Goal: Task Accomplishment & Management: Complete application form

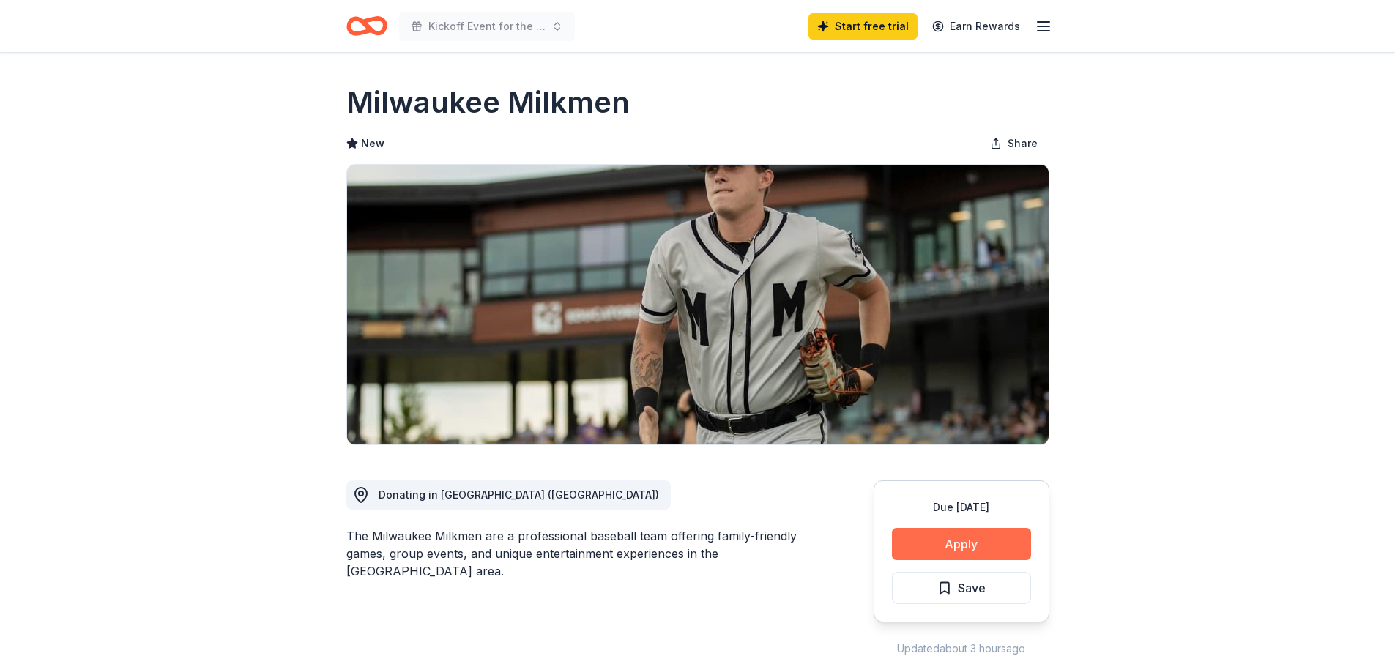
click at [984, 543] on button "Apply" at bounding box center [961, 544] width 139 height 32
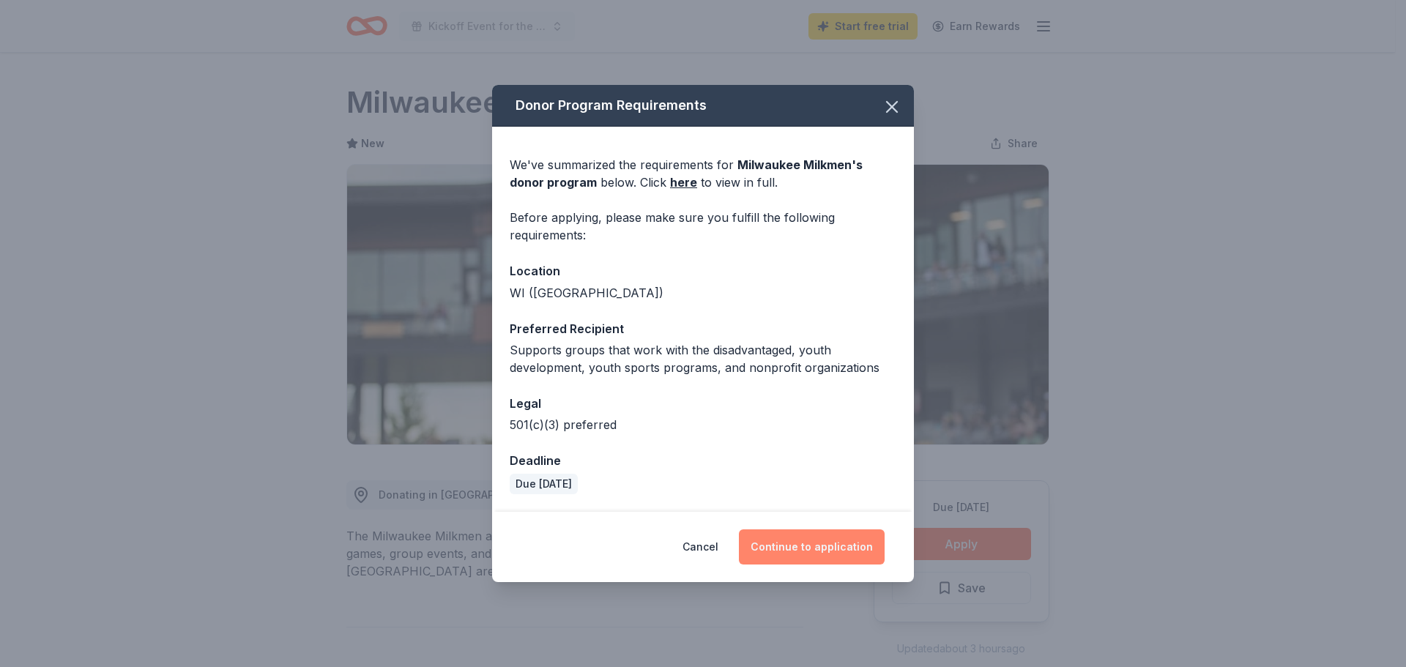
click at [852, 538] on button "Continue to application" at bounding box center [812, 546] width 146 height 35
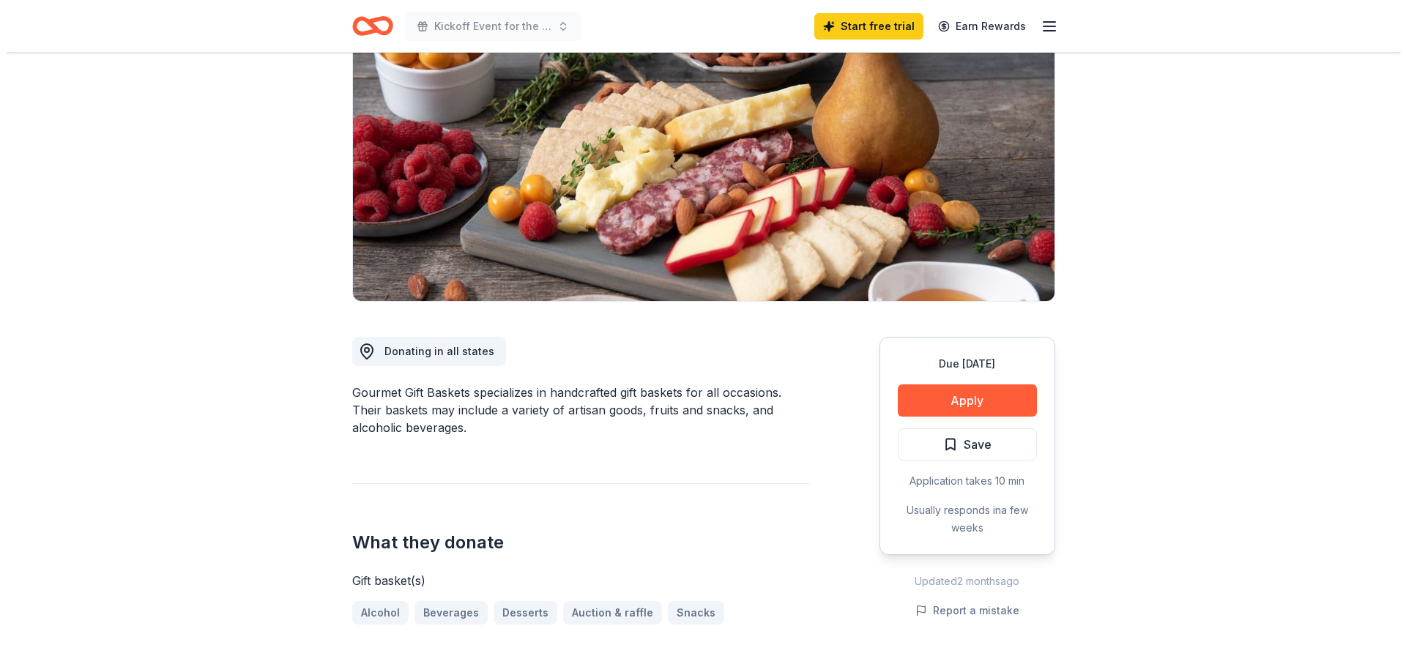
scroll to position [146, 0]
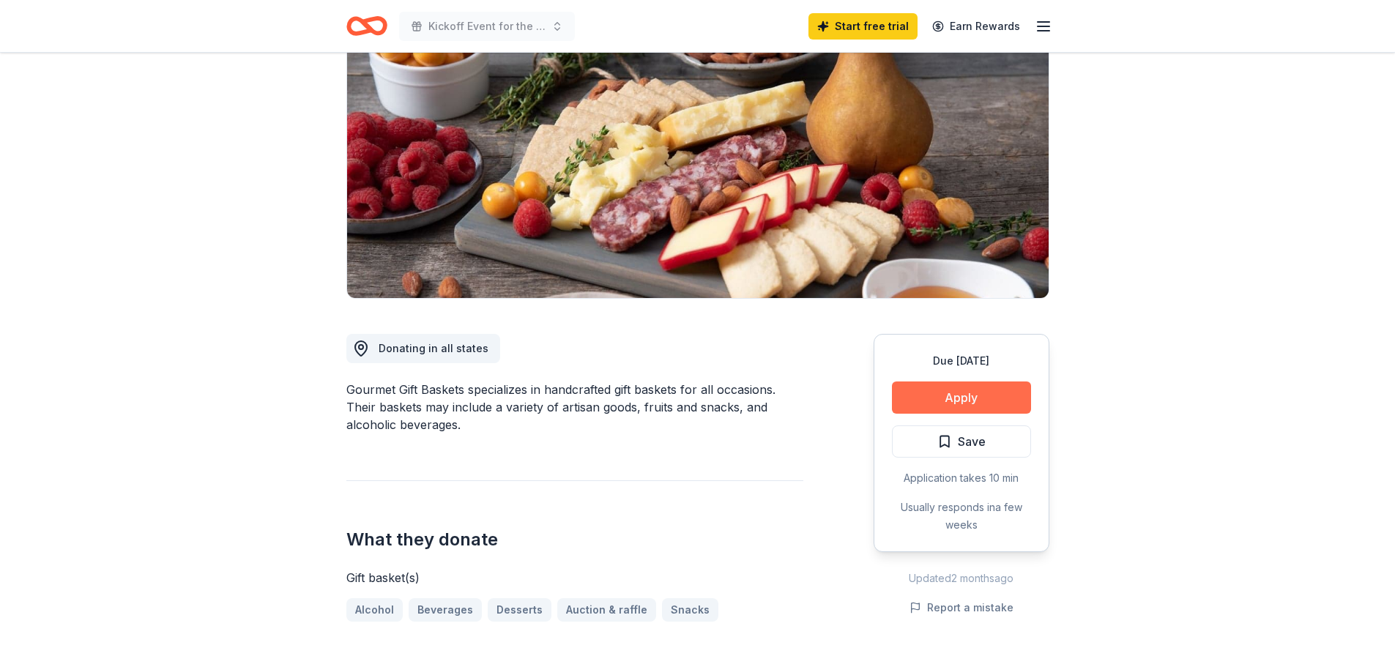
click at [1005, 392] on button "Apply" at bounding box center [961, 398] width 139 height 32
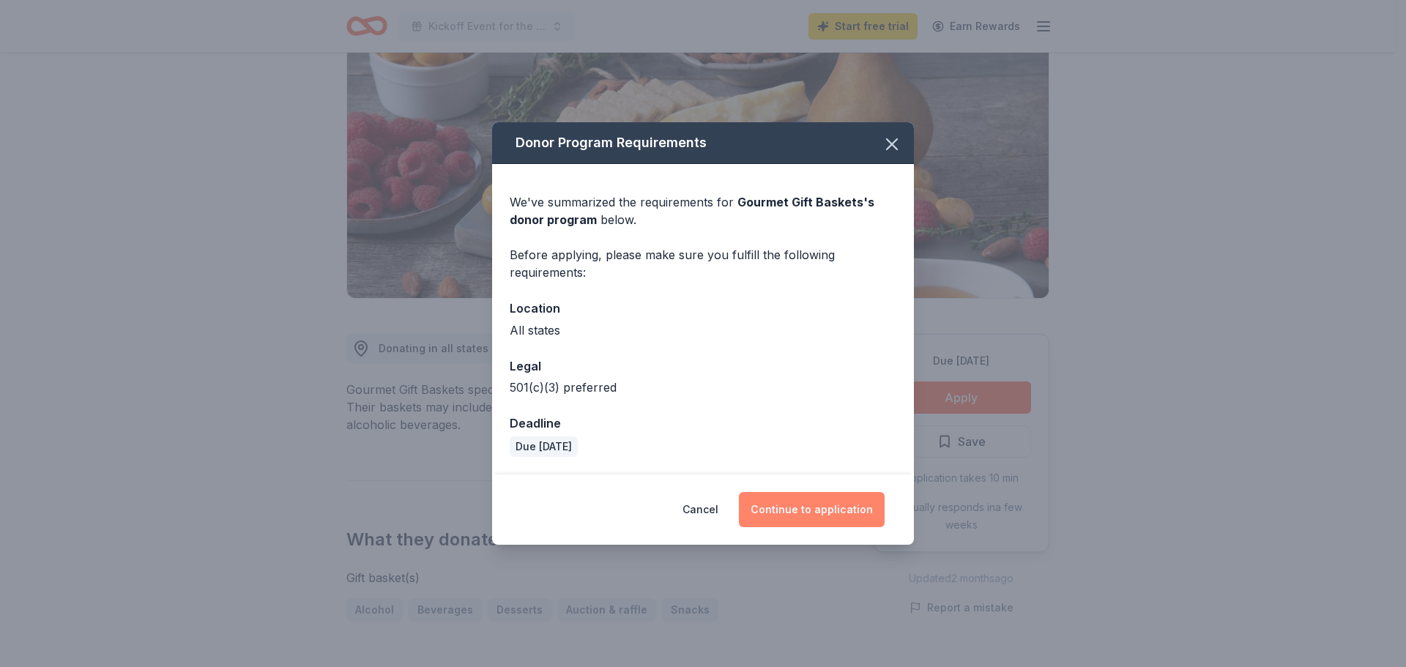
click at [840, 511] on button "Continue to application" at bounding box center [812, 509] width 146 height 35
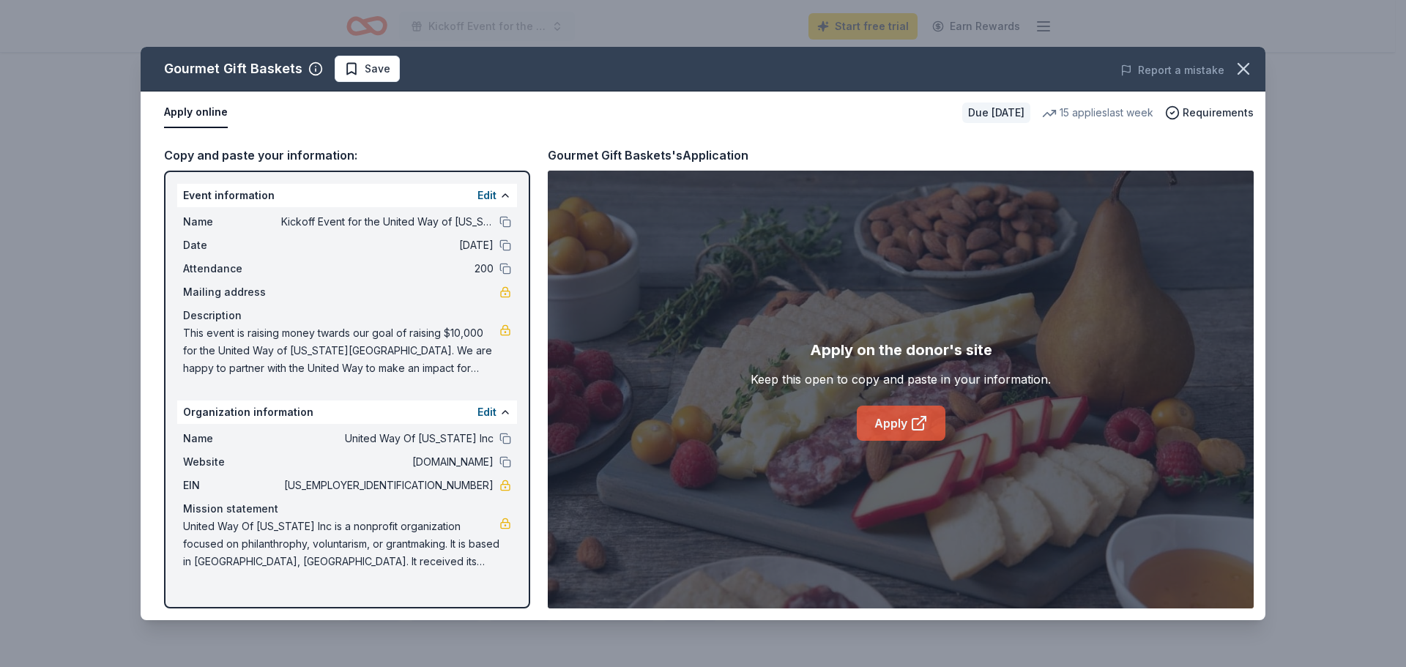
click at [886, 429] on link "Apply" at bounding box center [901, 423] width 89 height 35
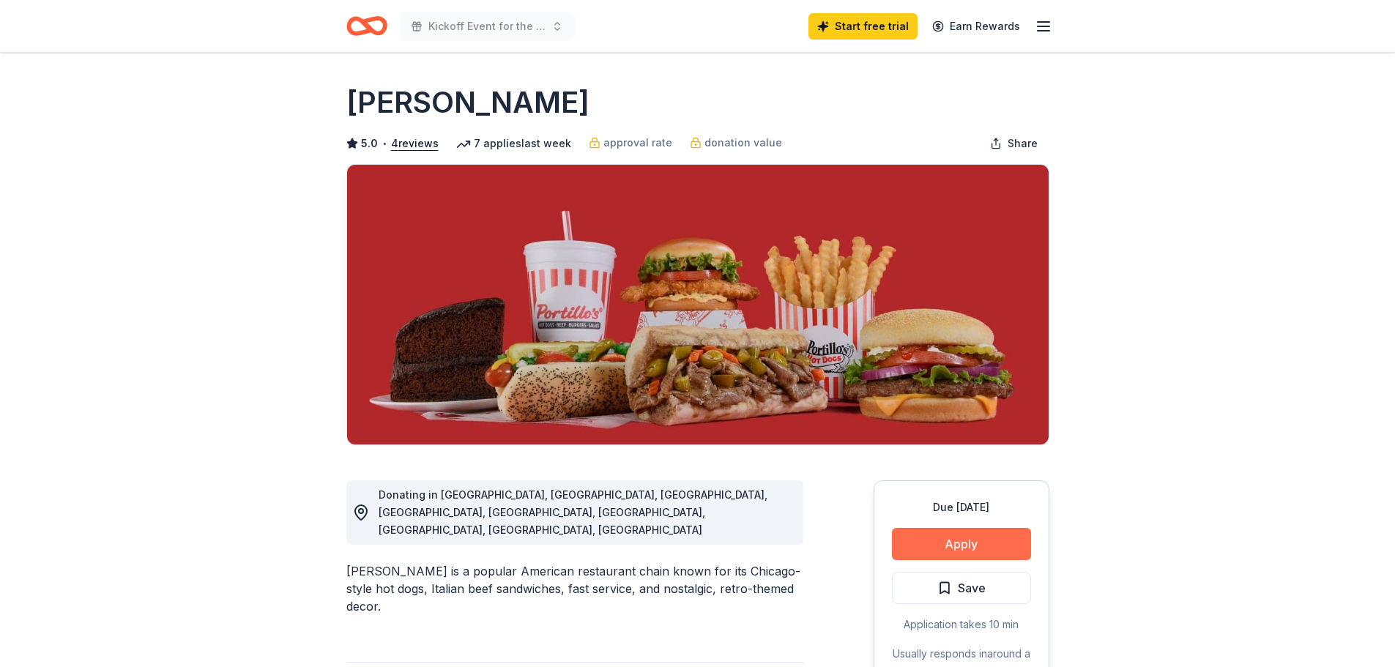
click at [919, 543] on button "Apply" at bounding box center [961, 544] width 139 height 32
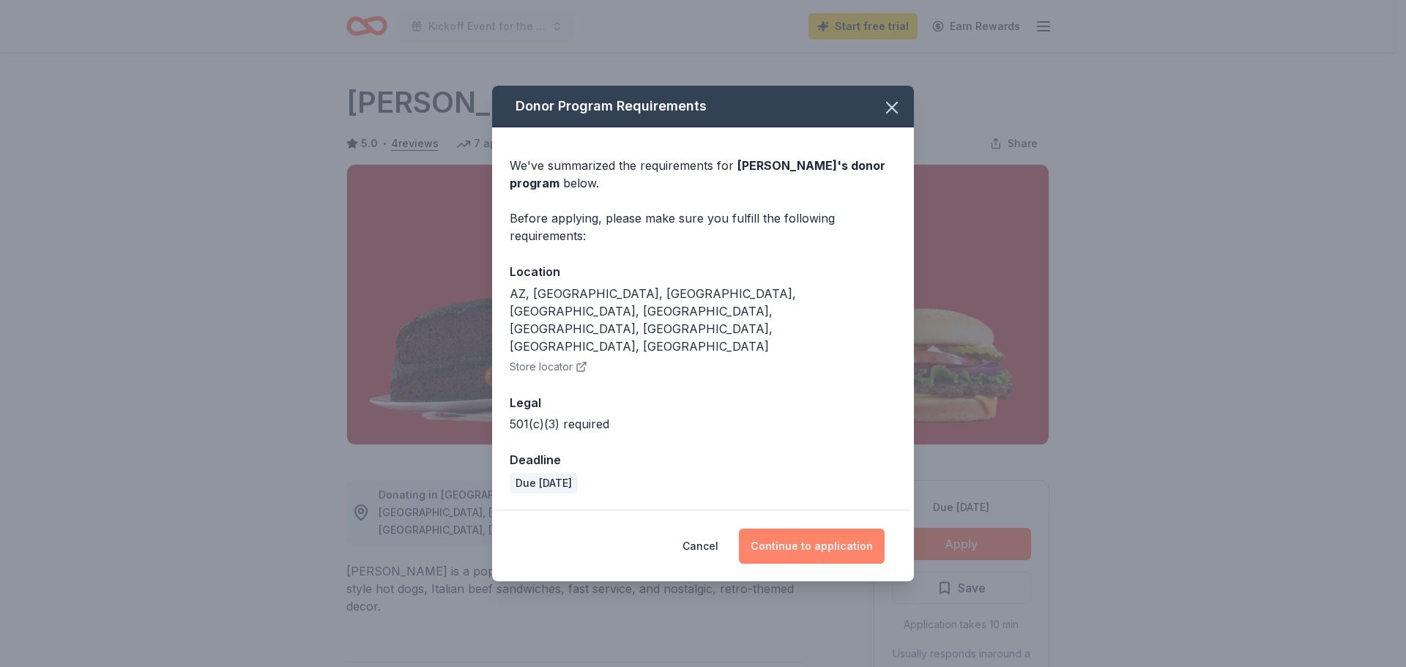
click at [833, 529] on button "Continue to application" at bounding box center [812, 546] width 146 height 35
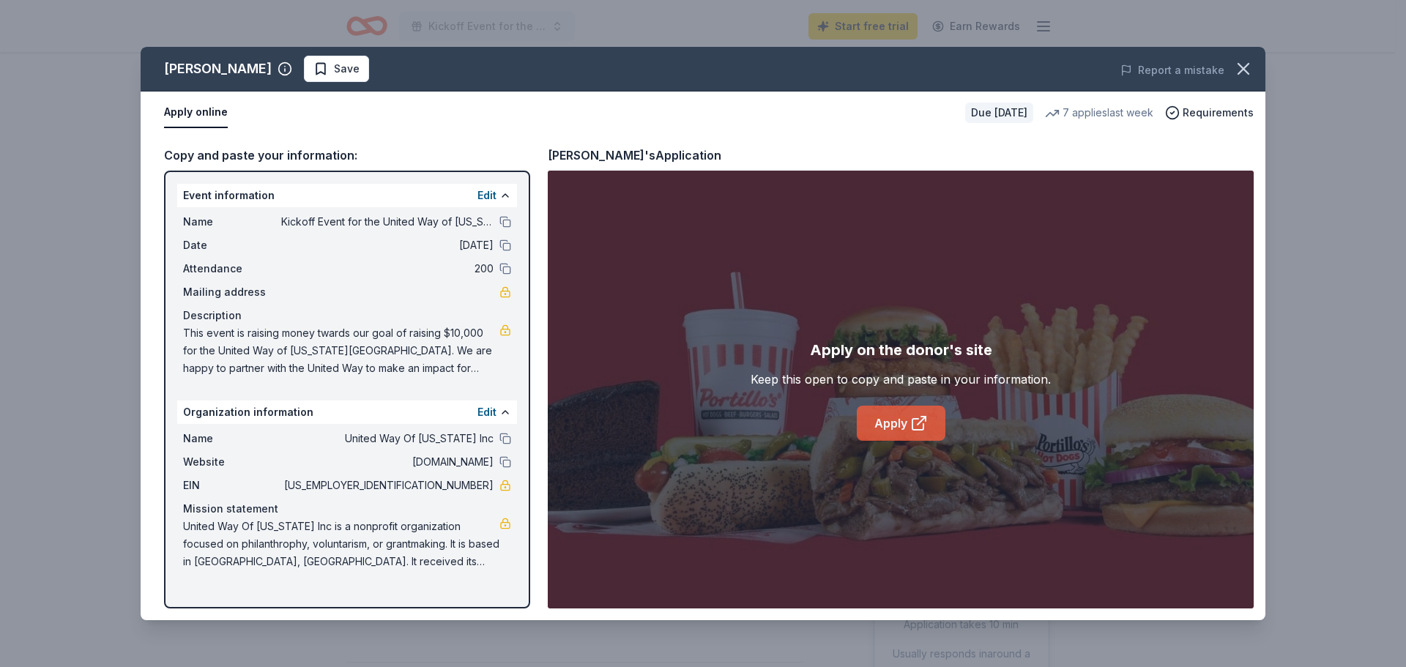
click at [866, 418] on link "Apply" at bounding box center [901, 423] width 89 height 35
click at [871, 27] on div "Portillo's Save Report a mistake Apply online Due in 43 days 7 applies last wee…" at bounding box center [703, 333] width 1406 height 667
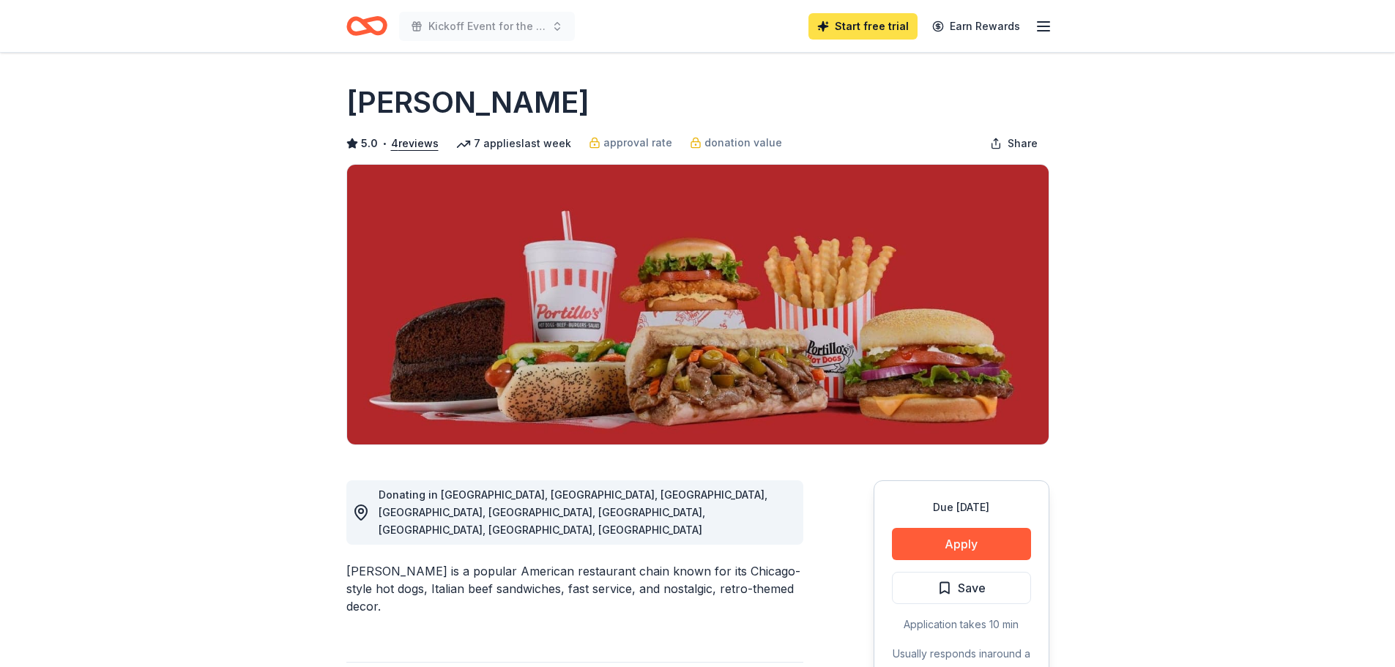
click at [889, 29] on link "Start free trial" at bounding box center [862, 26] width 109 height 26
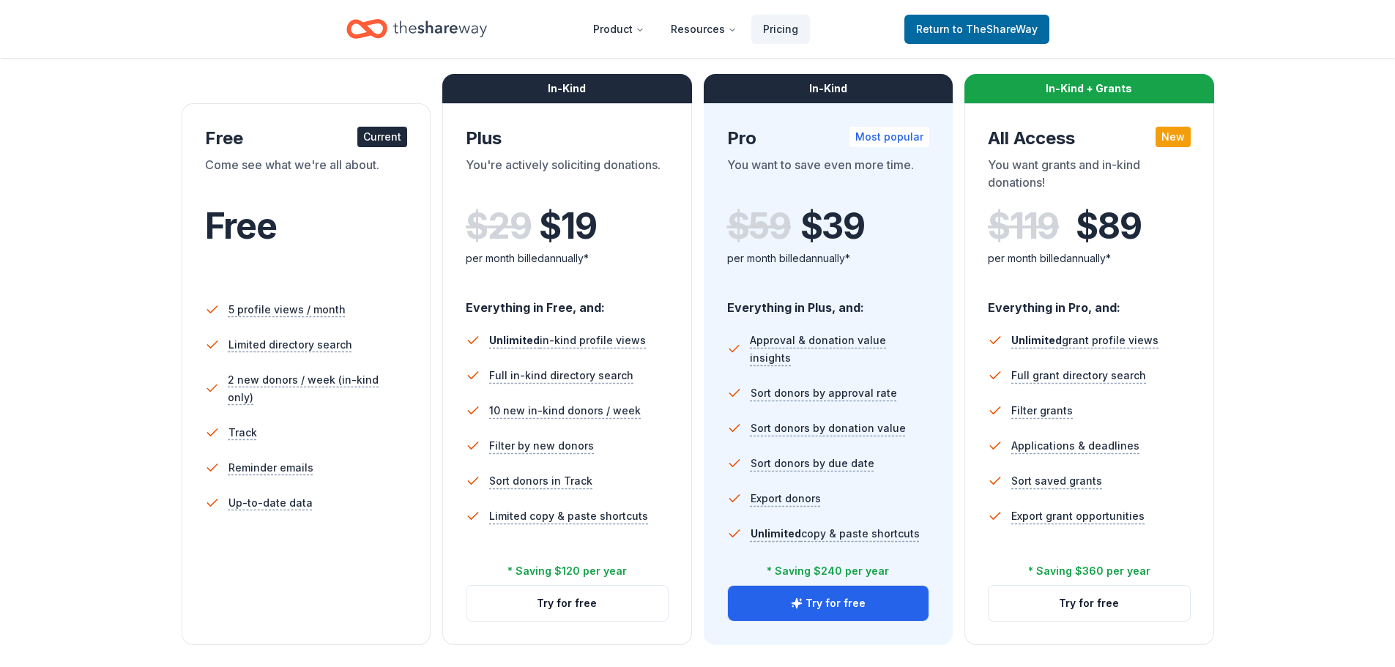
scroll to position [220, 0]
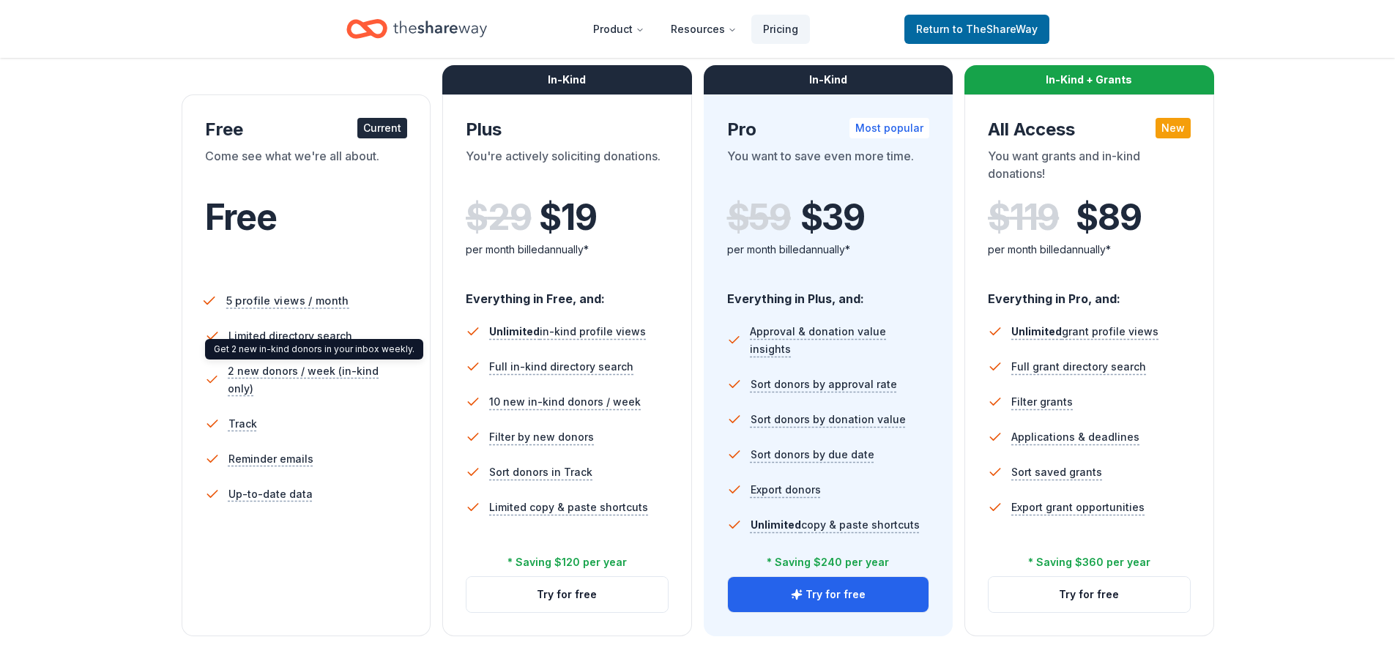
click at [333, 304] on span "5 profile views / month" at bounding box center [287, 300] width 123 height 18
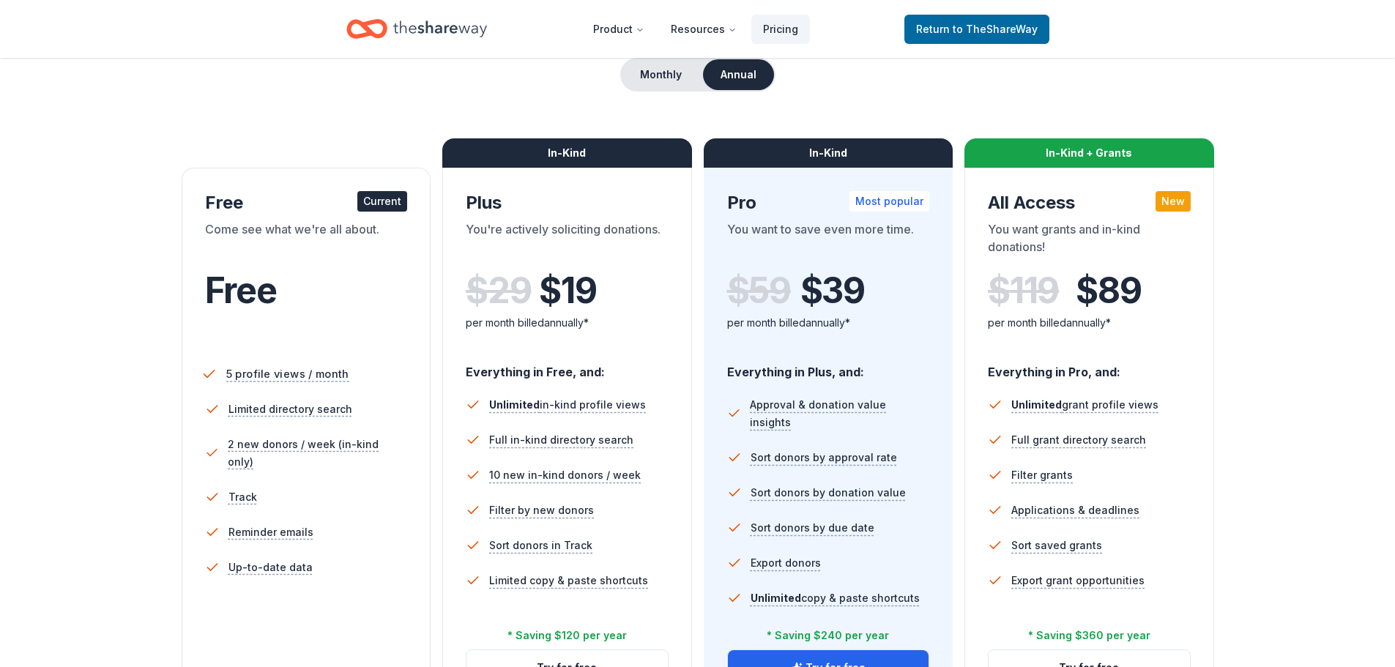
scroll to position [0, 0]
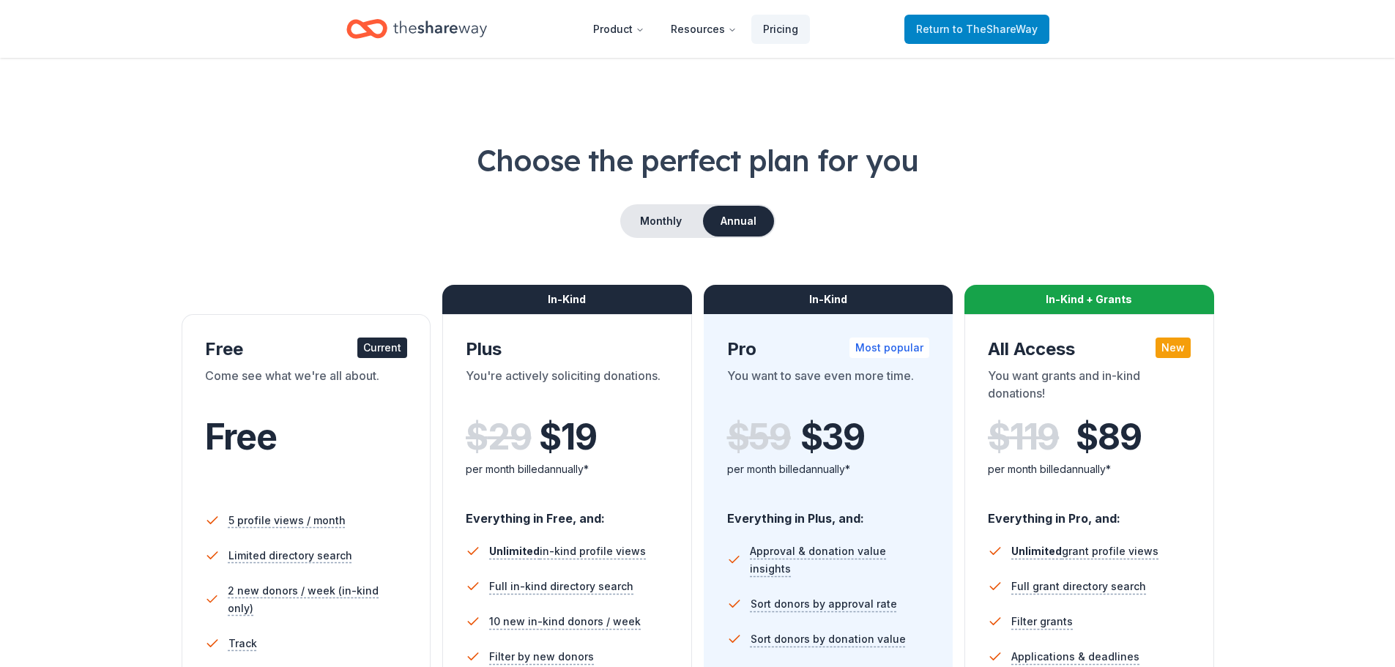
click at [955, 24] on span "Return to TheShareWay" at bounding box center [977, 30] width 122 height 18
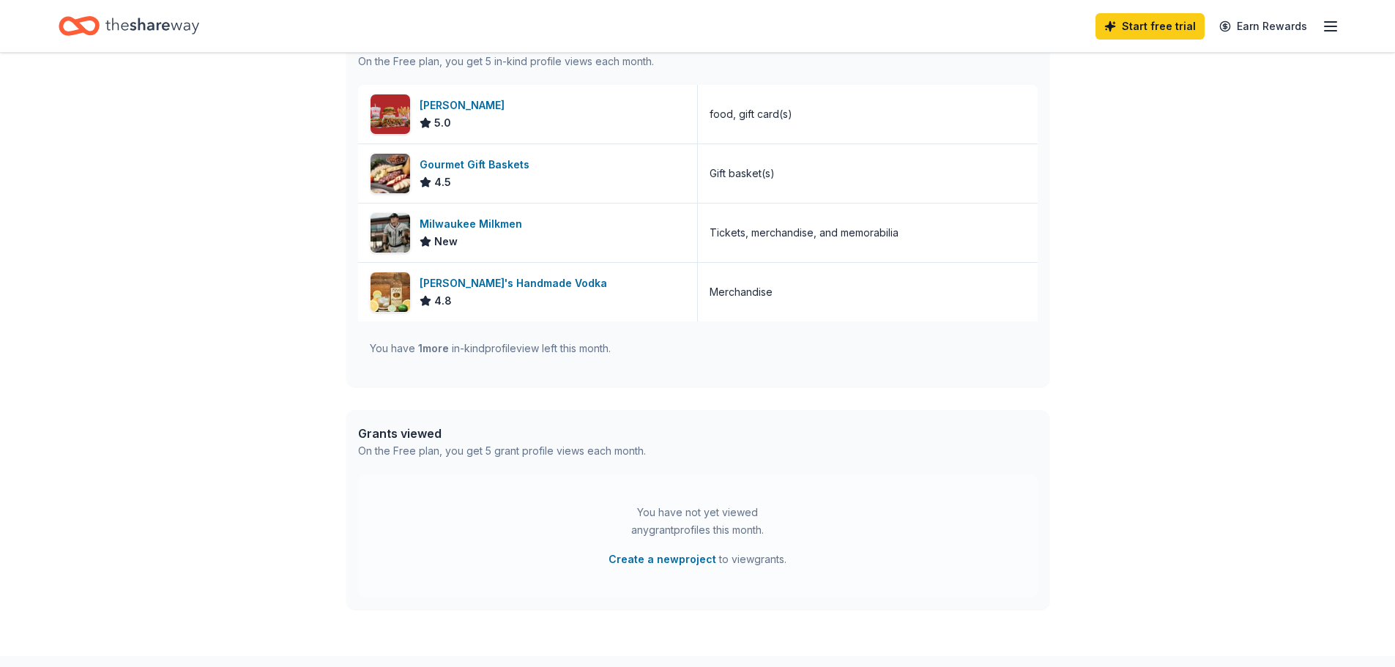
scroll to position [439, 0]
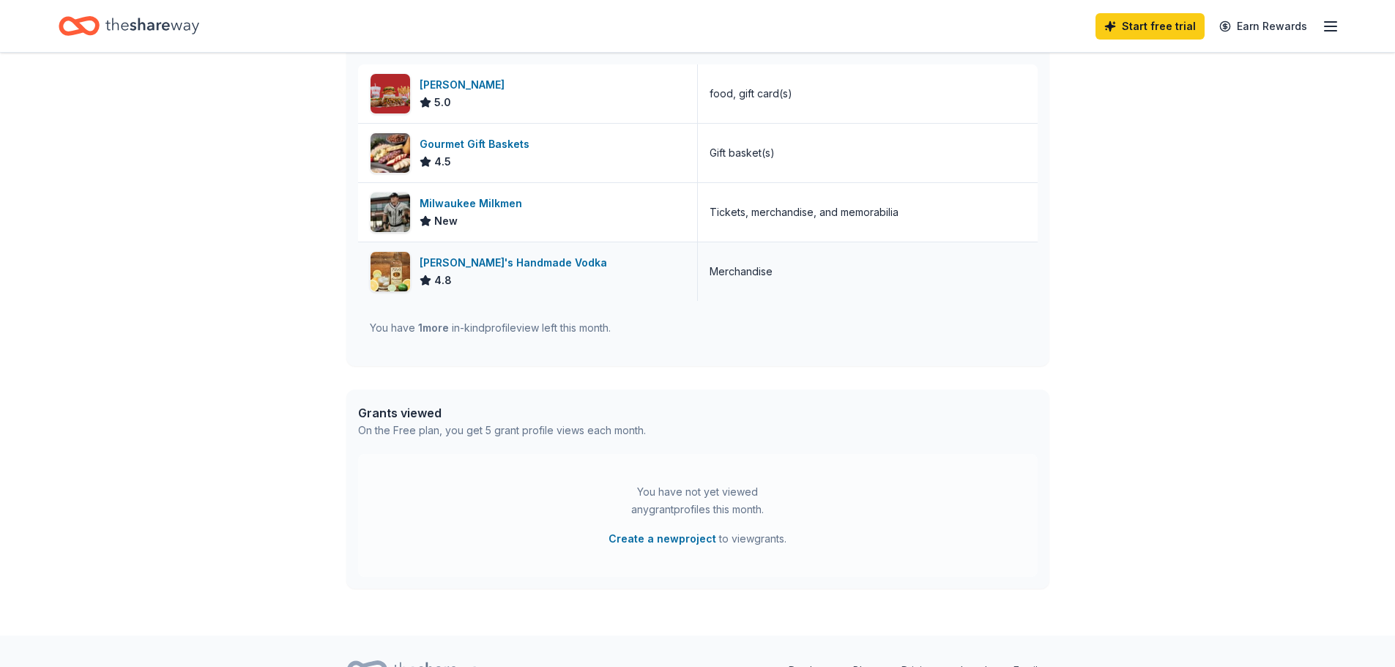
click at [492, 269] on div "Tito's Handmade Vodka" at bounding box center [516, 263] width 193 height 18
click at [433, 330] on span "1 more" at bounding box center [433, 327] width 31 height 12
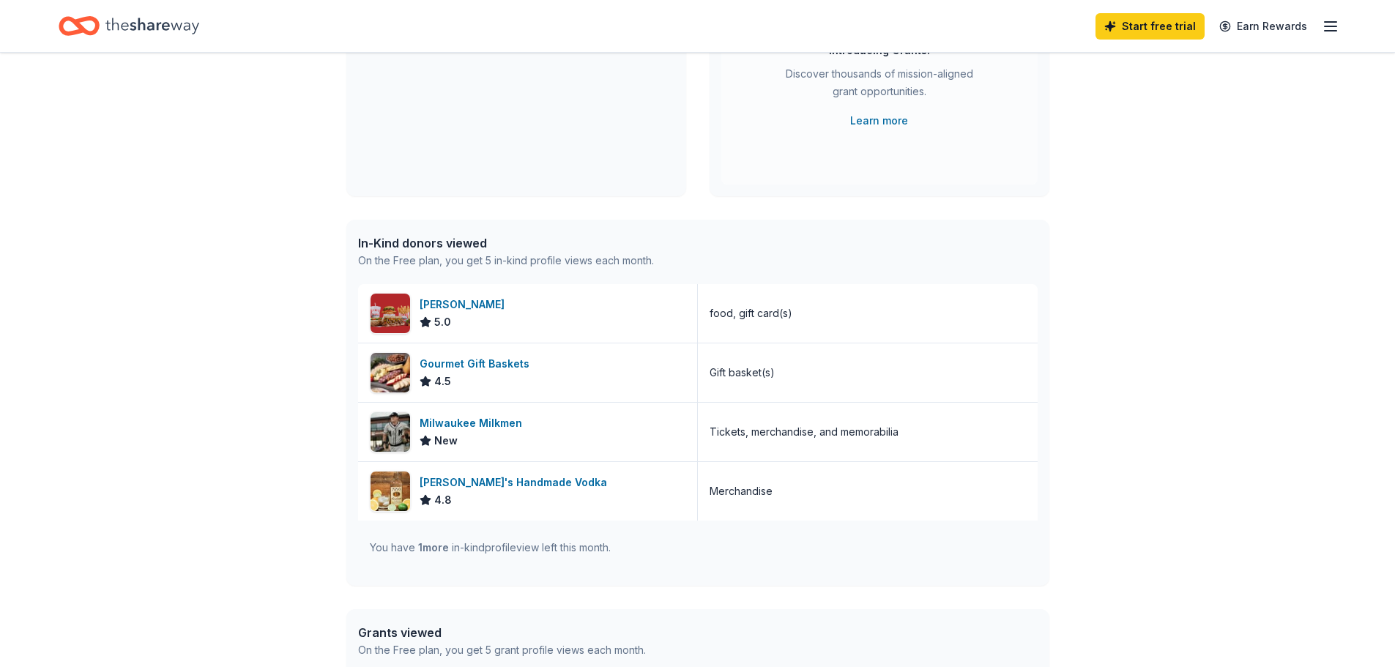
scroll to position [0, 0]
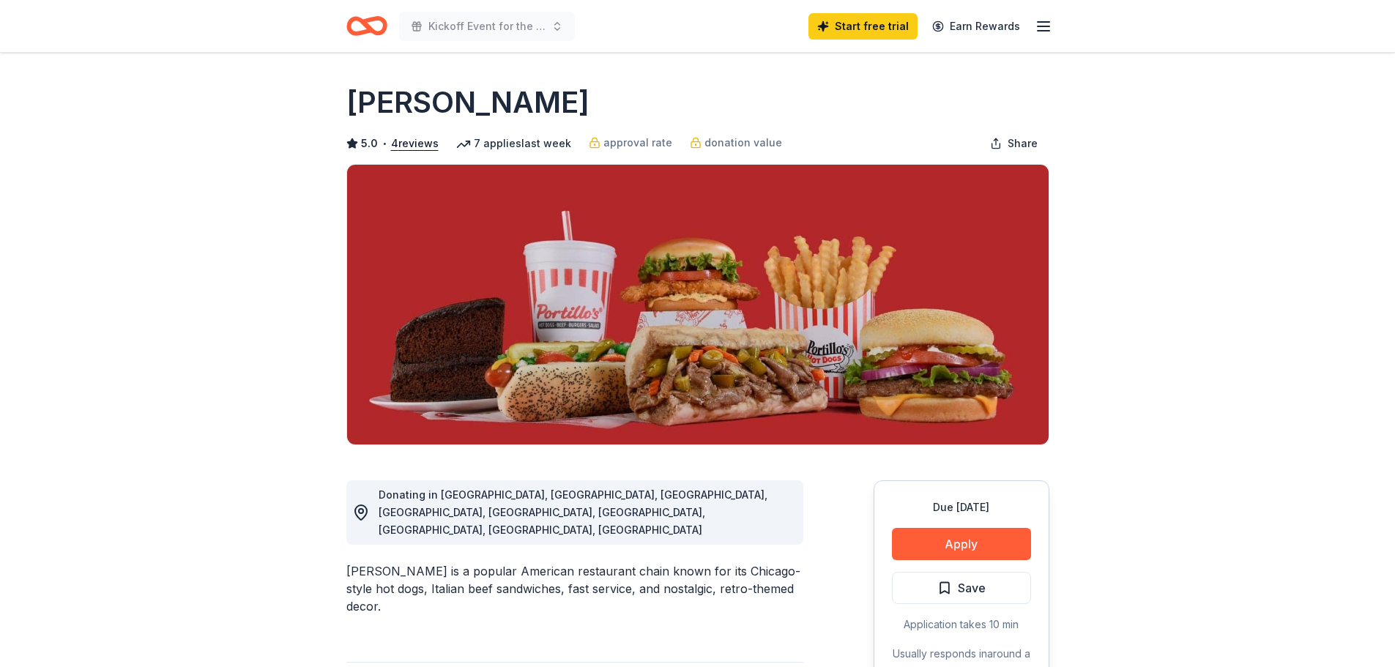
click at [497, 148] on div "7 applies last week" at bounding box center [513, 144] width 115 height 18
click at [504, 143] on div "7 applies last week" at bounding box center [513, 144] width 115 height 18
click at [756, 149] on span "donation value" at bounding box center [743, 143] width 78 height 18
click at [1041, 26] on line "button" at bounding box center [1044, 26] width 12 height 0
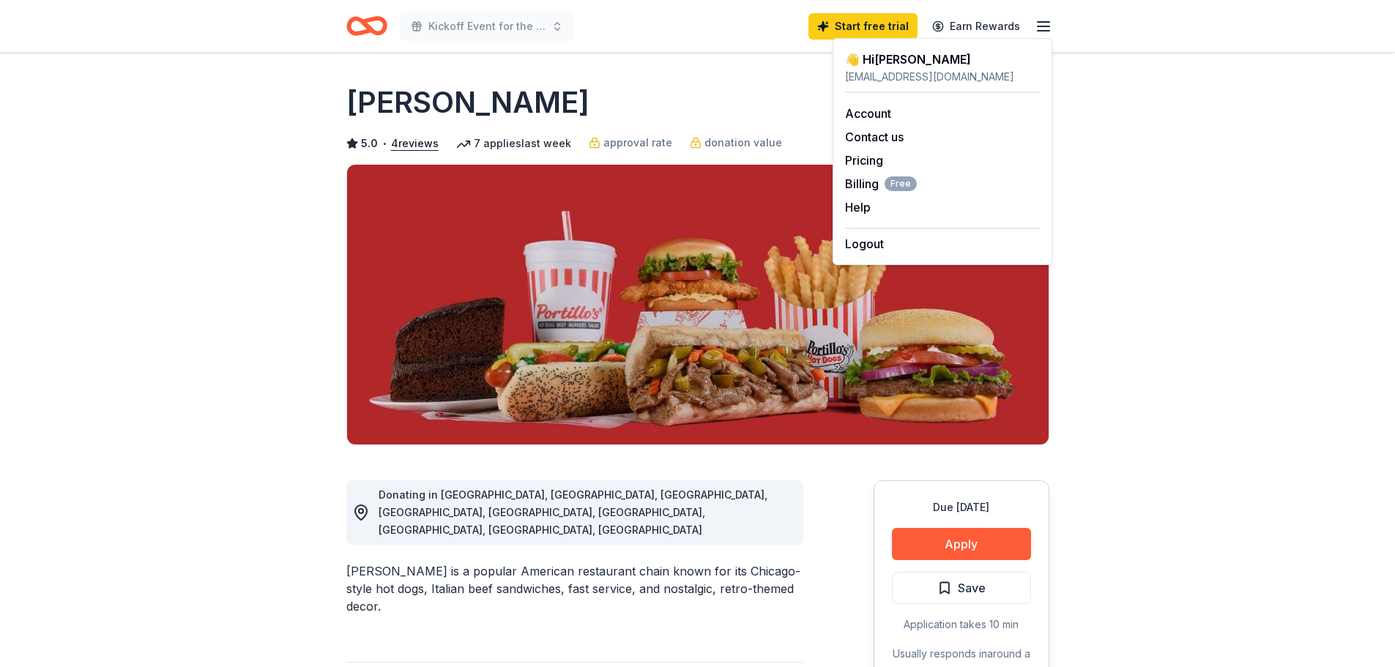
click at [362, 27] on icon "Home" at bounding box center [366, 26] width 41 height 34
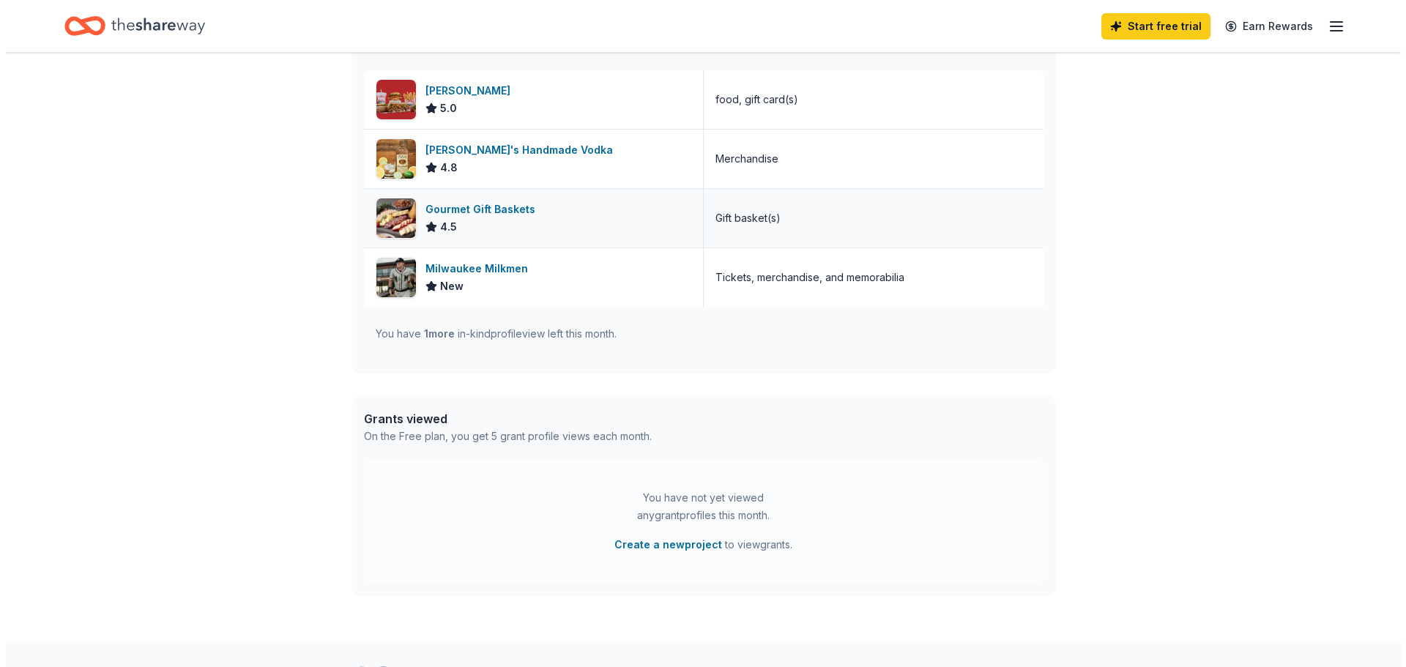
scroll to position [513, 0]
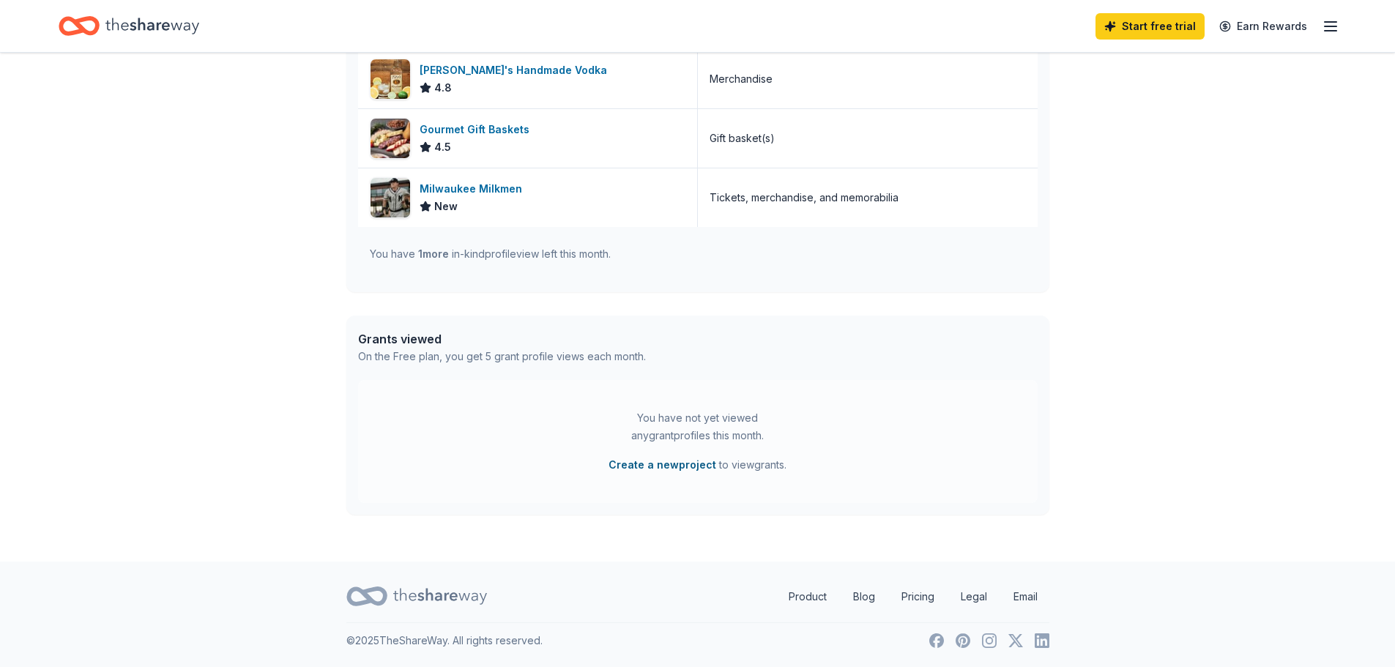
click at [660, 468] on button "Create a new project" at bounding box center [663, 465] width 108 height 18
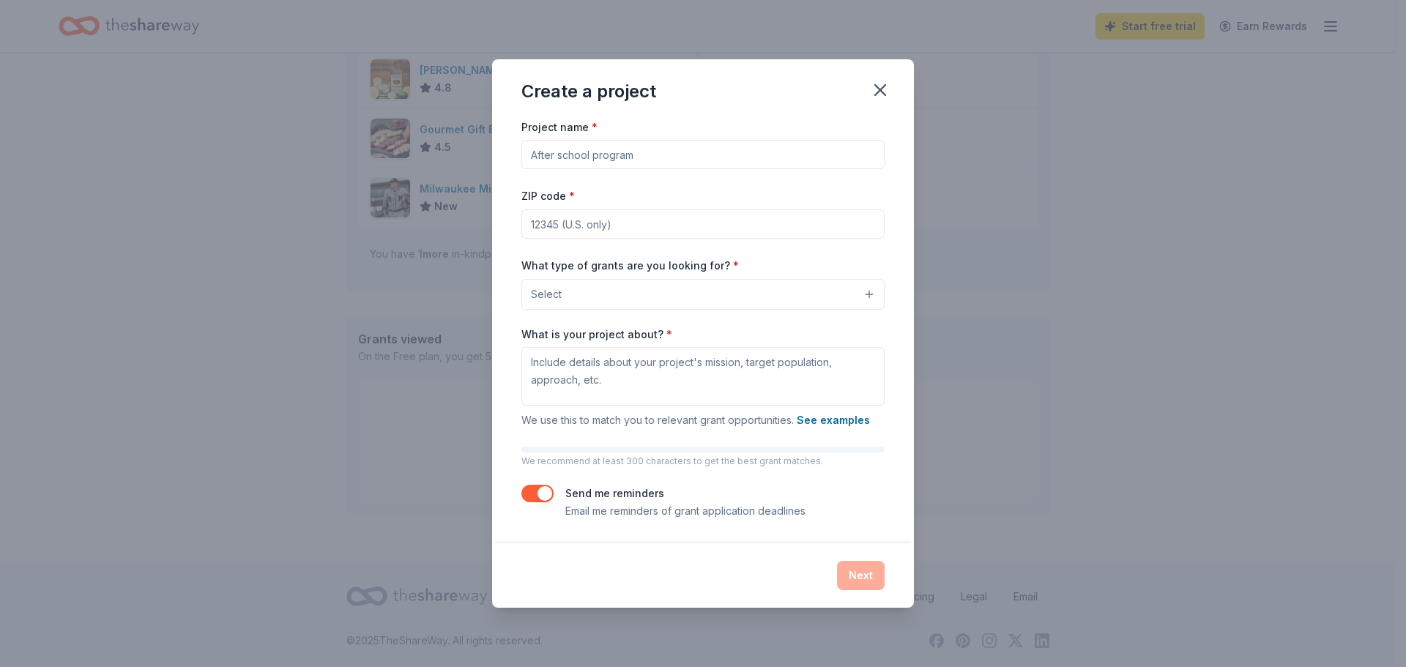
click at [601, 225] on input "ZIP code *" at bounding box center [702, 223] width 363 height 29
type input "53027"
click at [655, 297] on button "Select" at bounding box center [702, 294] width 363 height 31
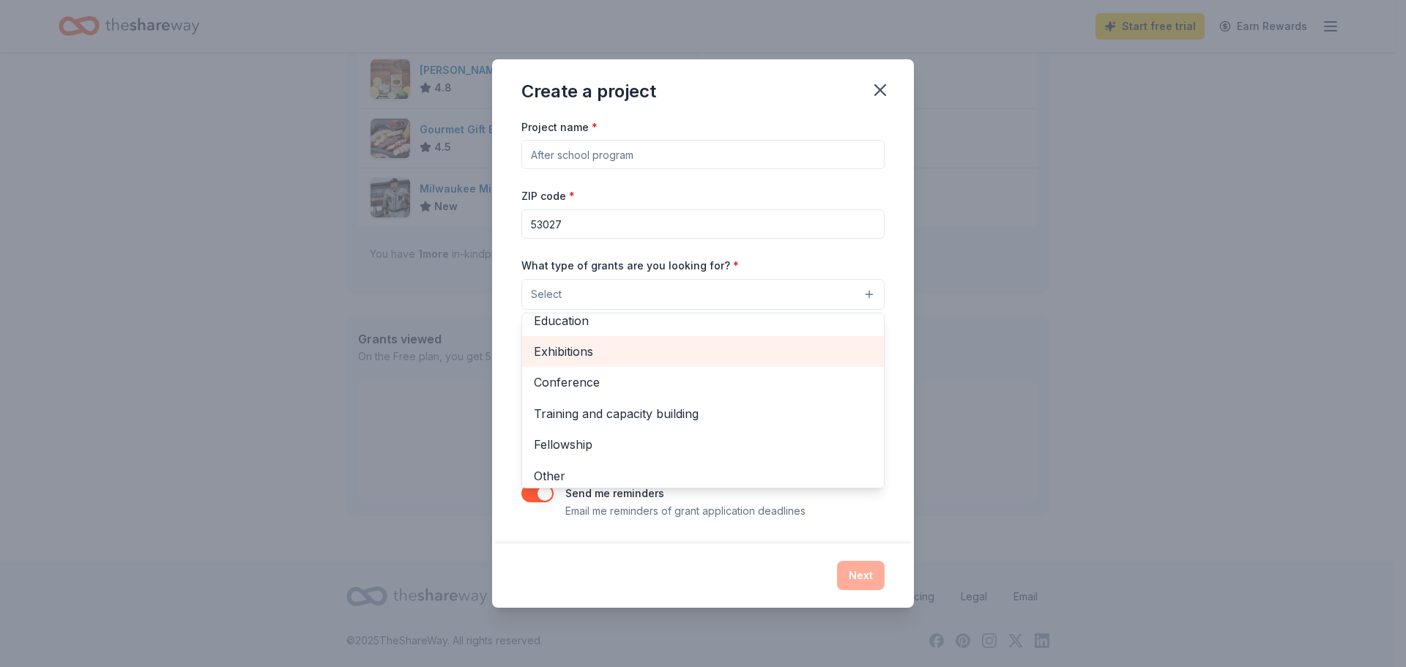
scroll to position [173, 0]
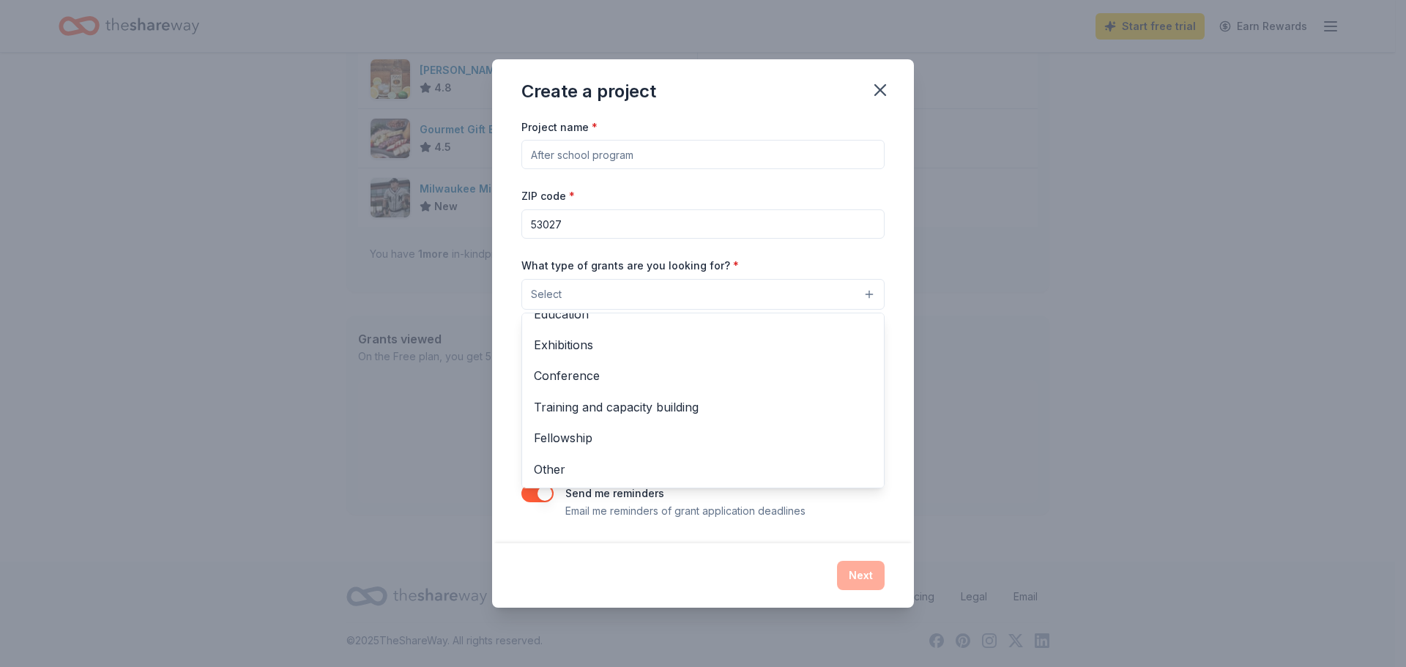
click at [631, 160] on div "Project name * ZIP code * 53027 What type of grants are you looking for? * Sele…" at bounding box center [702, 319] width 363 height 402
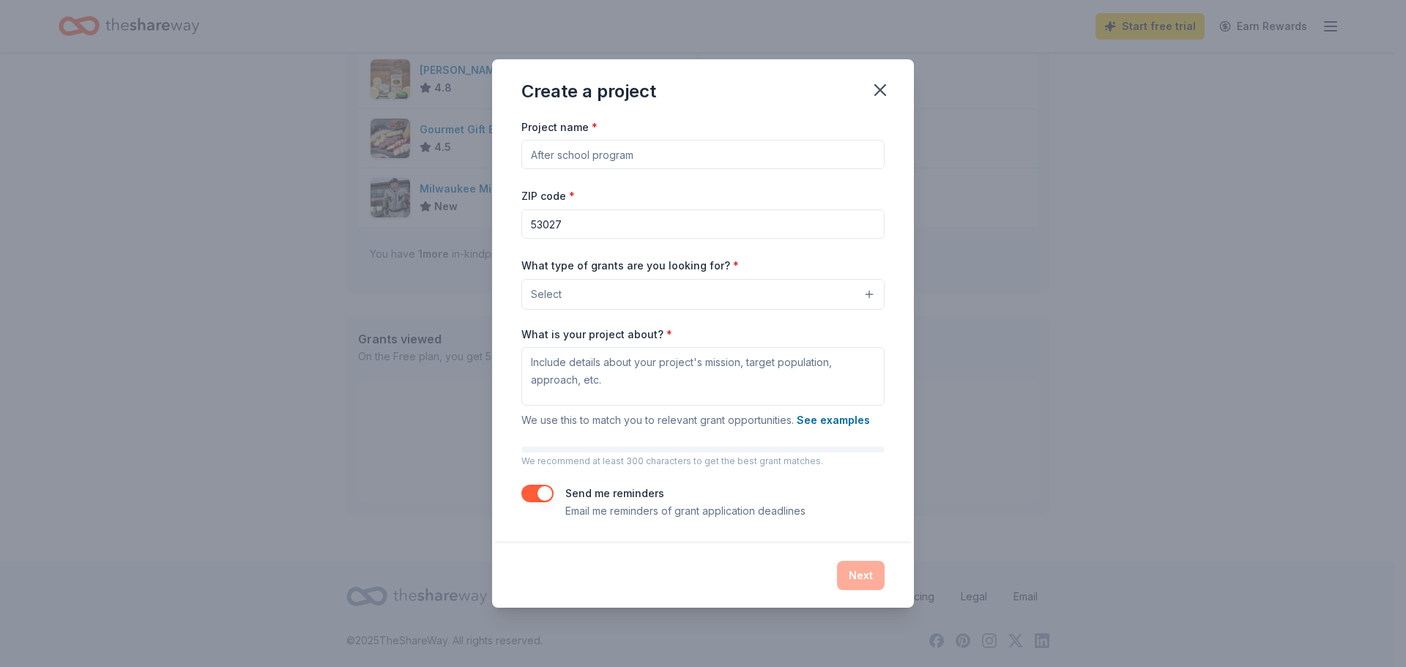
click at [631, 151] on input "Project name *" at bounding box center [702, 154] width 363 height 29
type input "carnival"
click at [689, 296] on button "Select" at bounding box center [702, 294] width 363 height 31
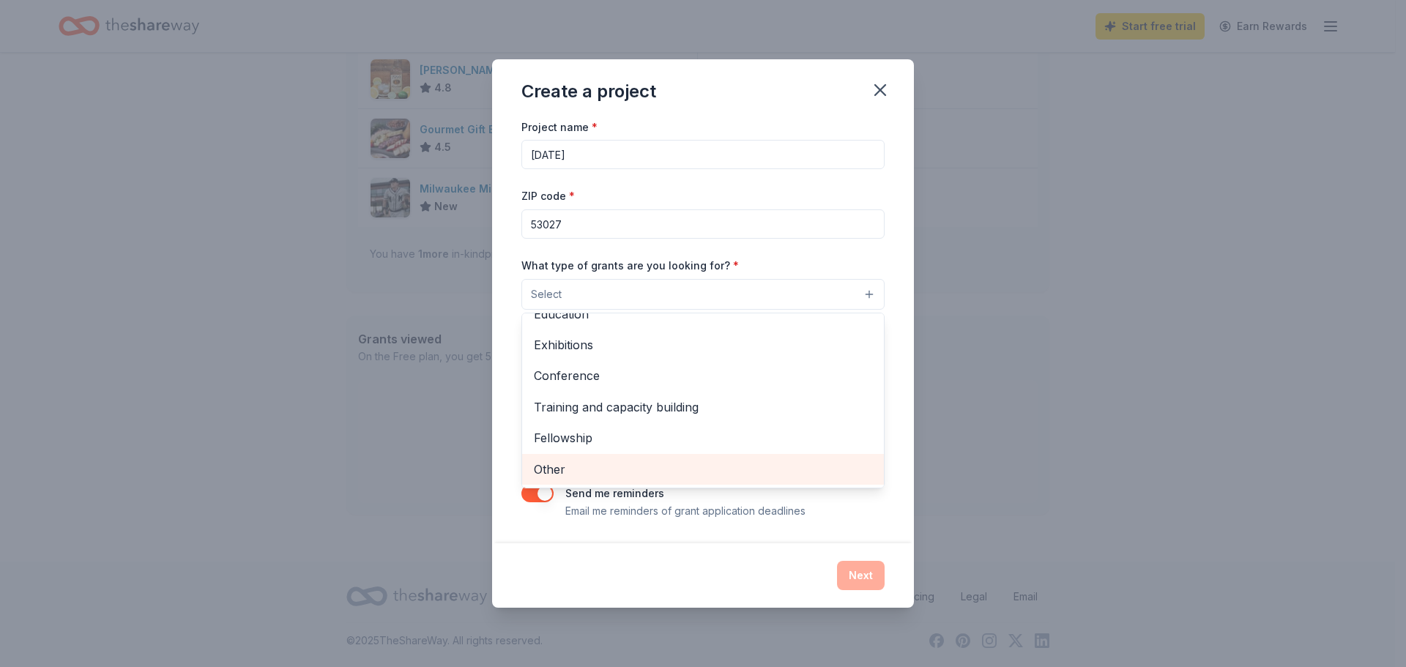
drag, startPoint x: 703, startPoint y: 410, endPoint x: 703, endPoint y: 455, distance: 45.4
click at [703, 455] on div "Projects & programming General operations Capital Scholarship Research Educatio…" at bounding box center [702, 401] width 363 height 176
click at [707, 461] on span "Other" at bounding box center [703, 469] width 338 height 19
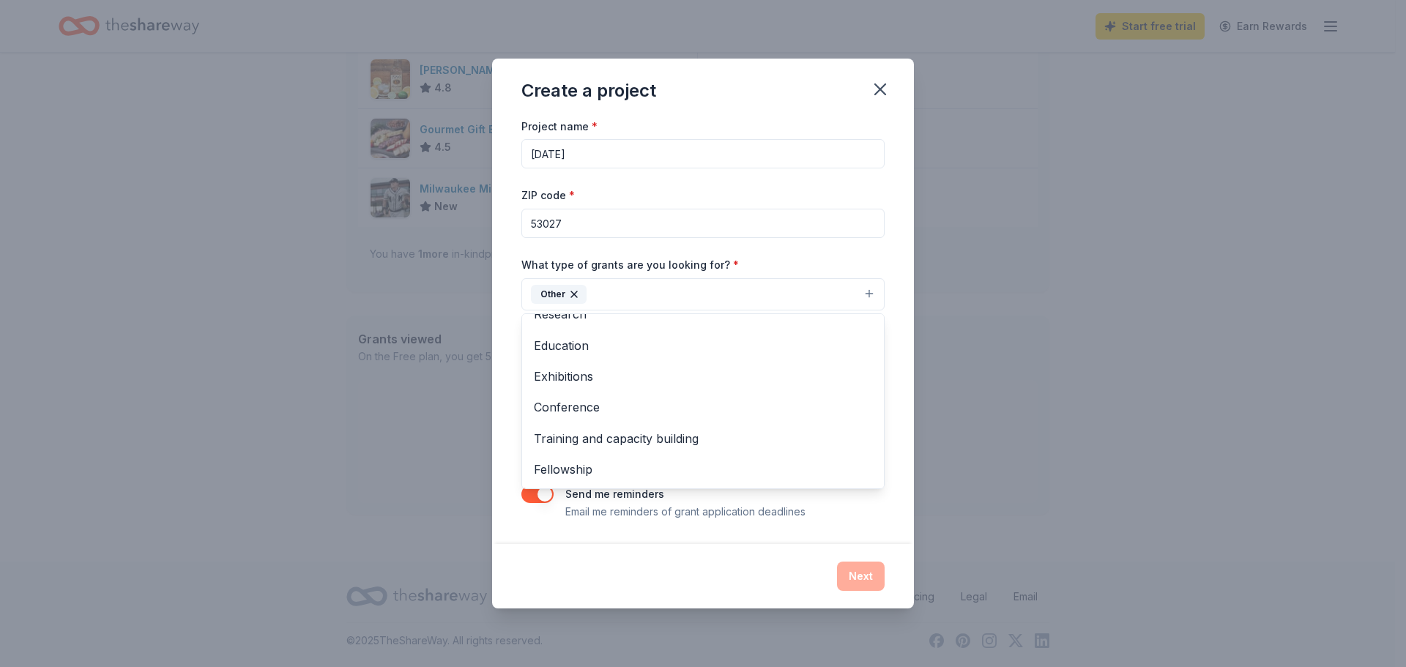
click at [1015, 175] on div "Create a project Project name * carnival ZIP code * 53027 What type of grants a…" at bounding box center [703, 333] width 1406 height 667
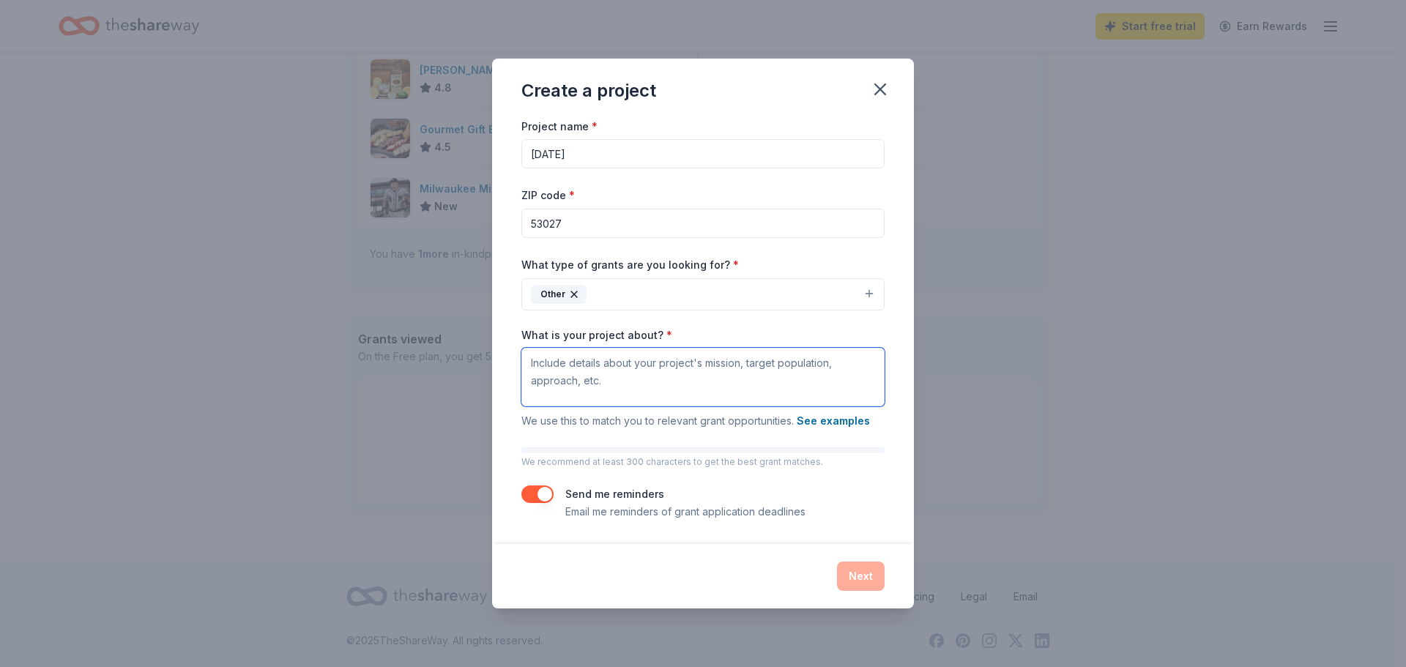
click at [833, 376] on textarea "What is your project about? *" at bounding box center [702, 377] width 363 height 59
type textarea "charitable donations"
click at [846, 581] on button "Next" at bounding box center [861, 576] width 48 height 29
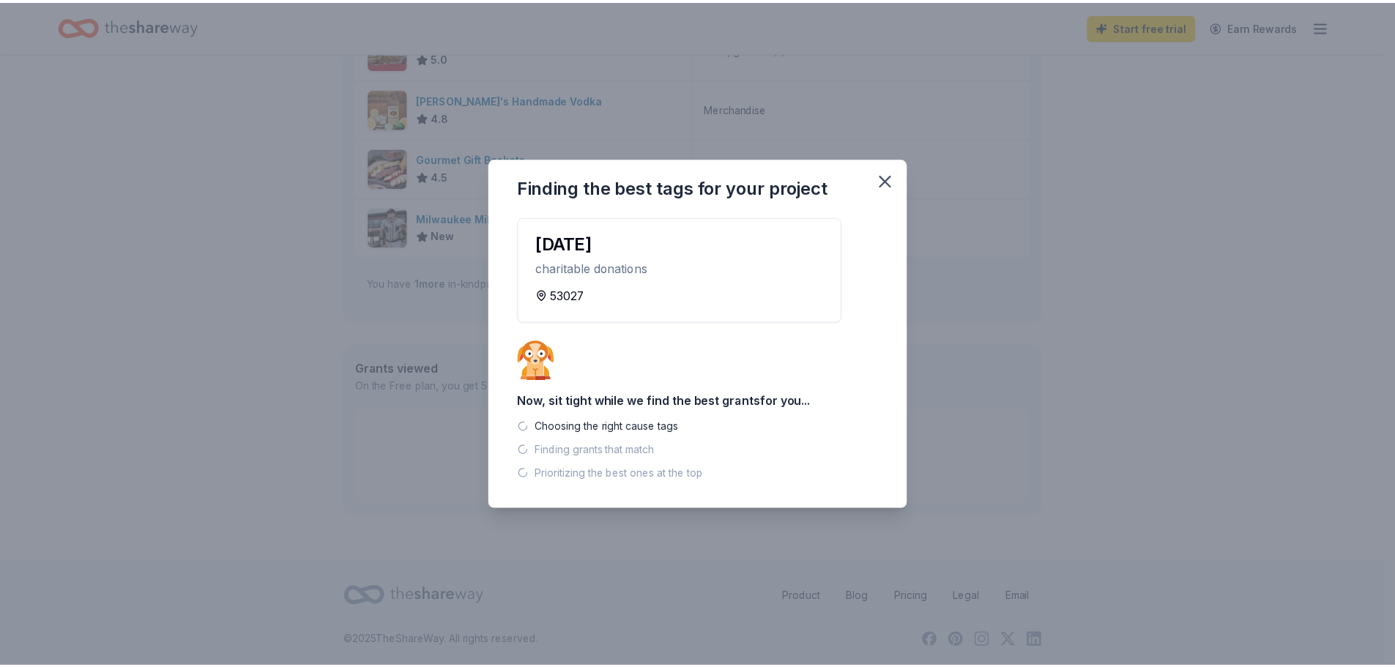
scroll to position [484, 0]
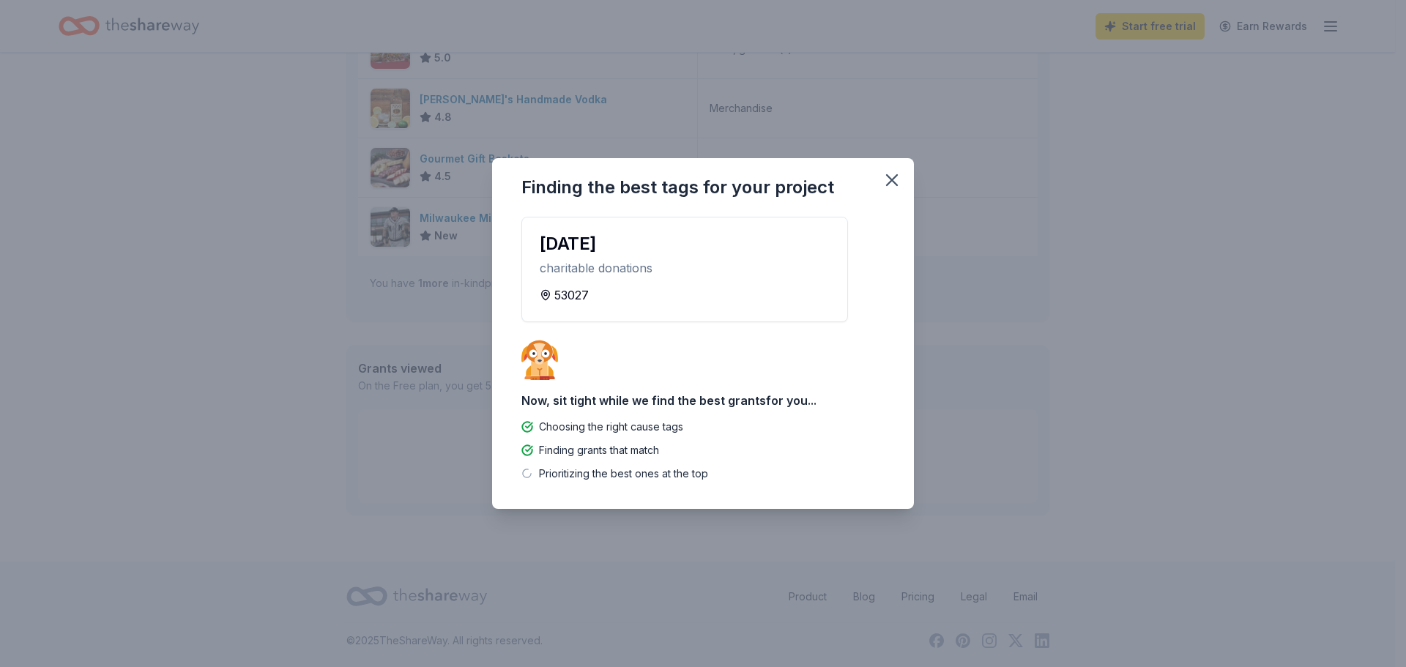
drag, startPoint x: 892, startPoint y: 179, endPoint x: 874, endPoint y: 289, distance: 110.5
click at [874, 289] on div "Finding the best tags for your project carnival charitable donations 53027 Now,…" at bounding box center [703, 333] width 422 height 351
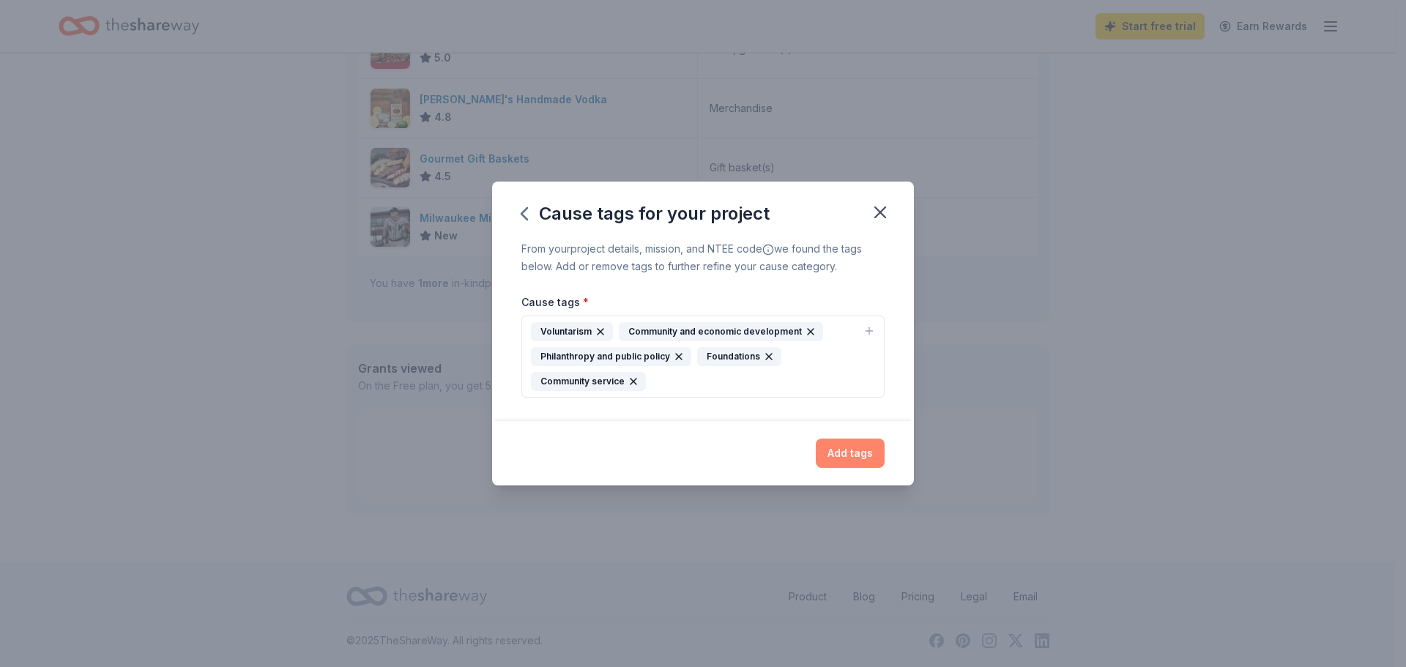
click at [860, 454] on button "Add tags" at bounding box center [850, 453] width 69 height 29
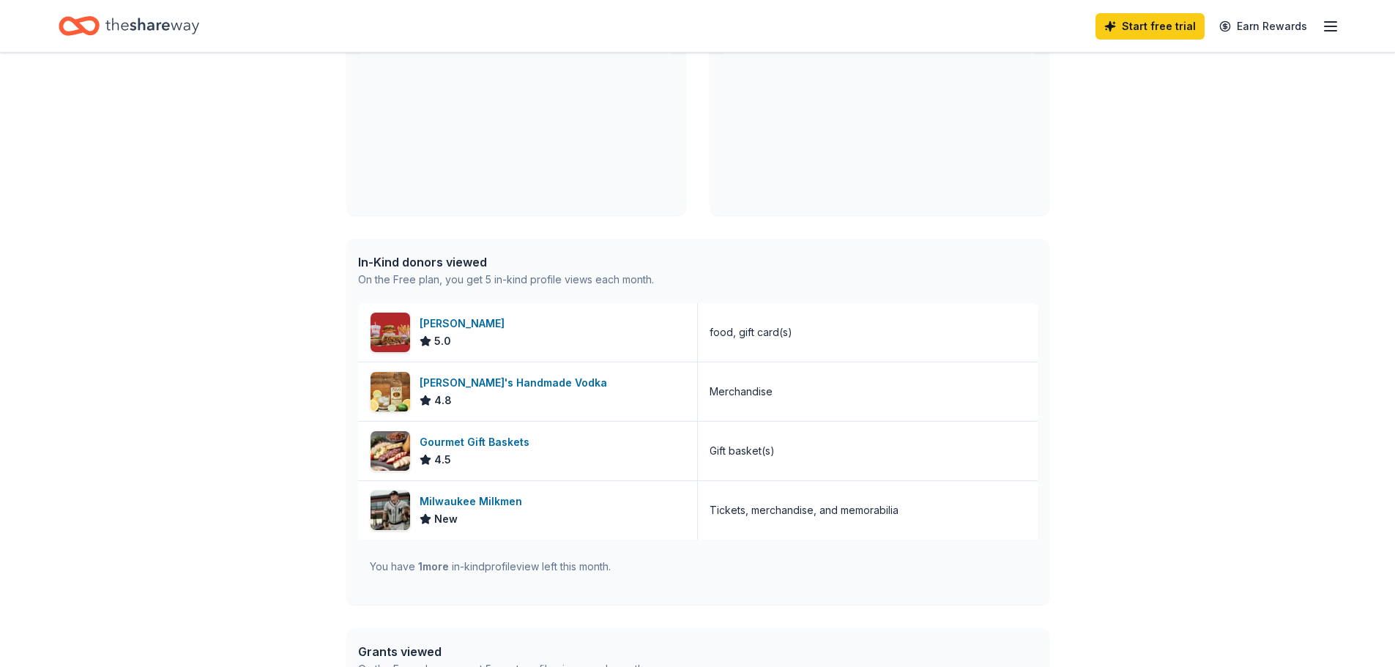
scroll to position [191, 0]
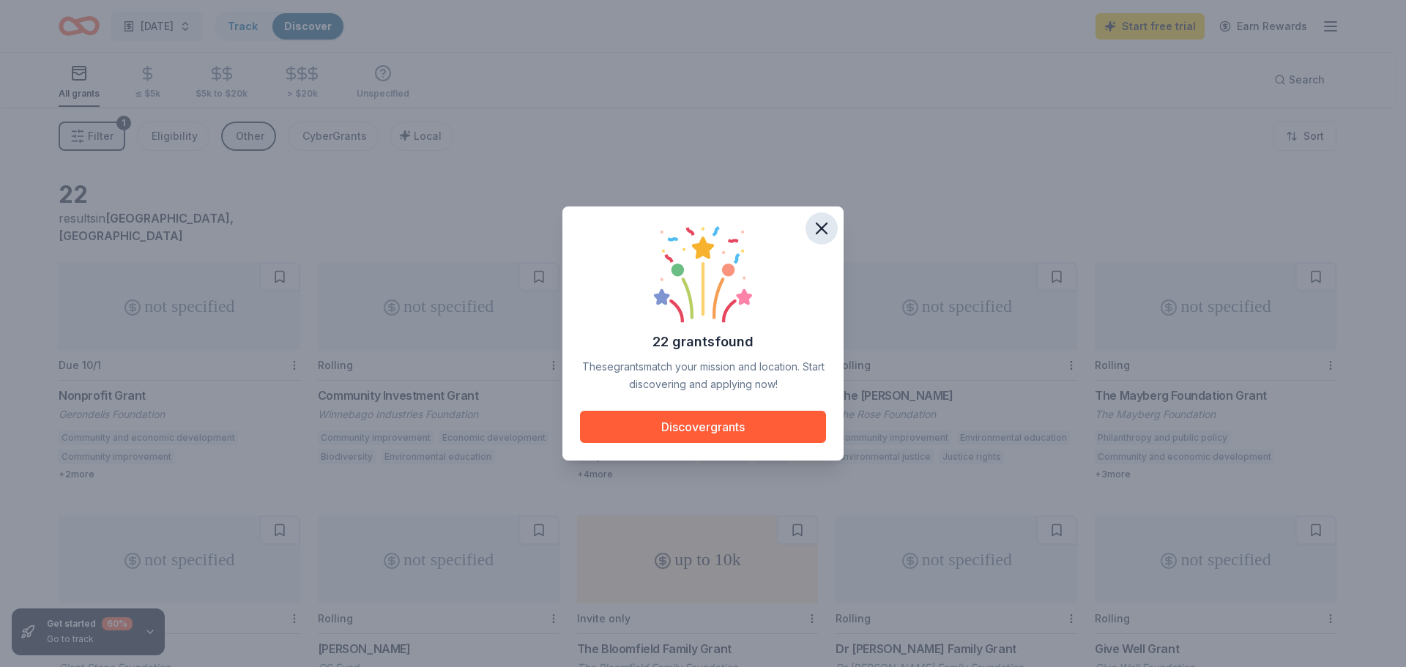
click at [817, 221] on icon "button" at bounding box center [821, 228] width 21 height 21
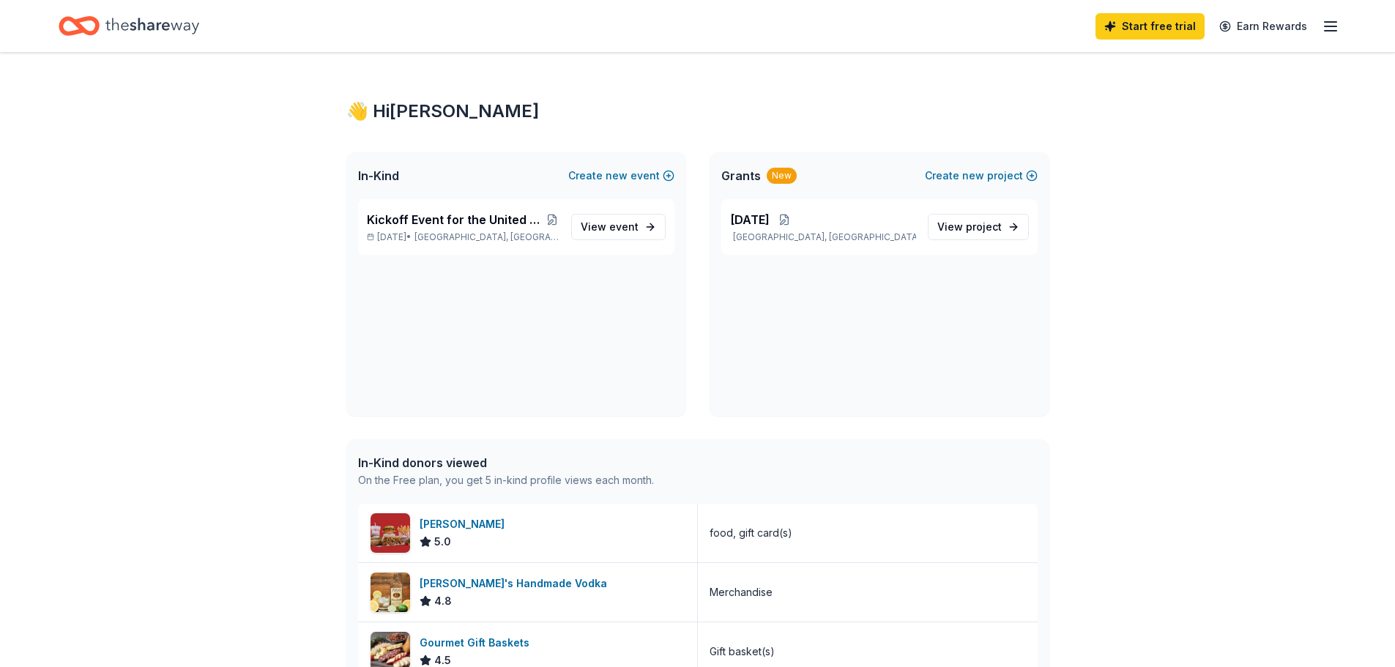
scroll to position [191, 0]
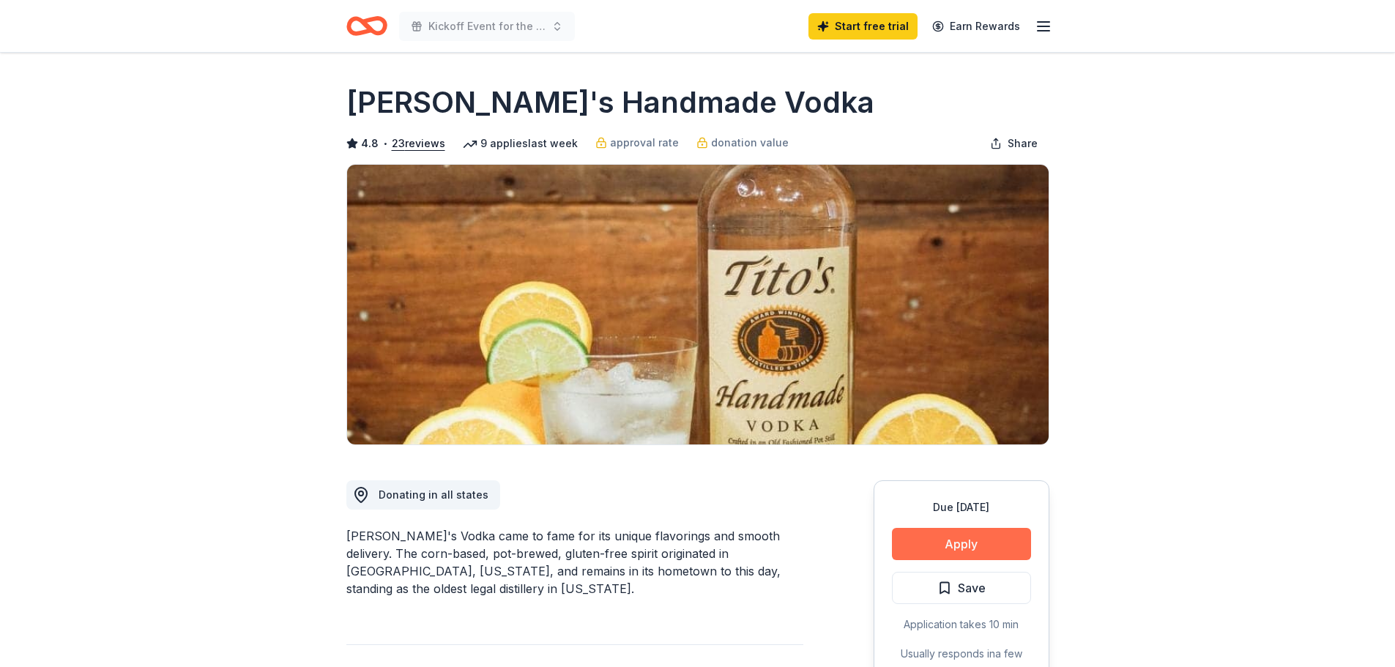
click at [906, 542] on button "Apply" at bounding box center [961, 544] width 139 height 32
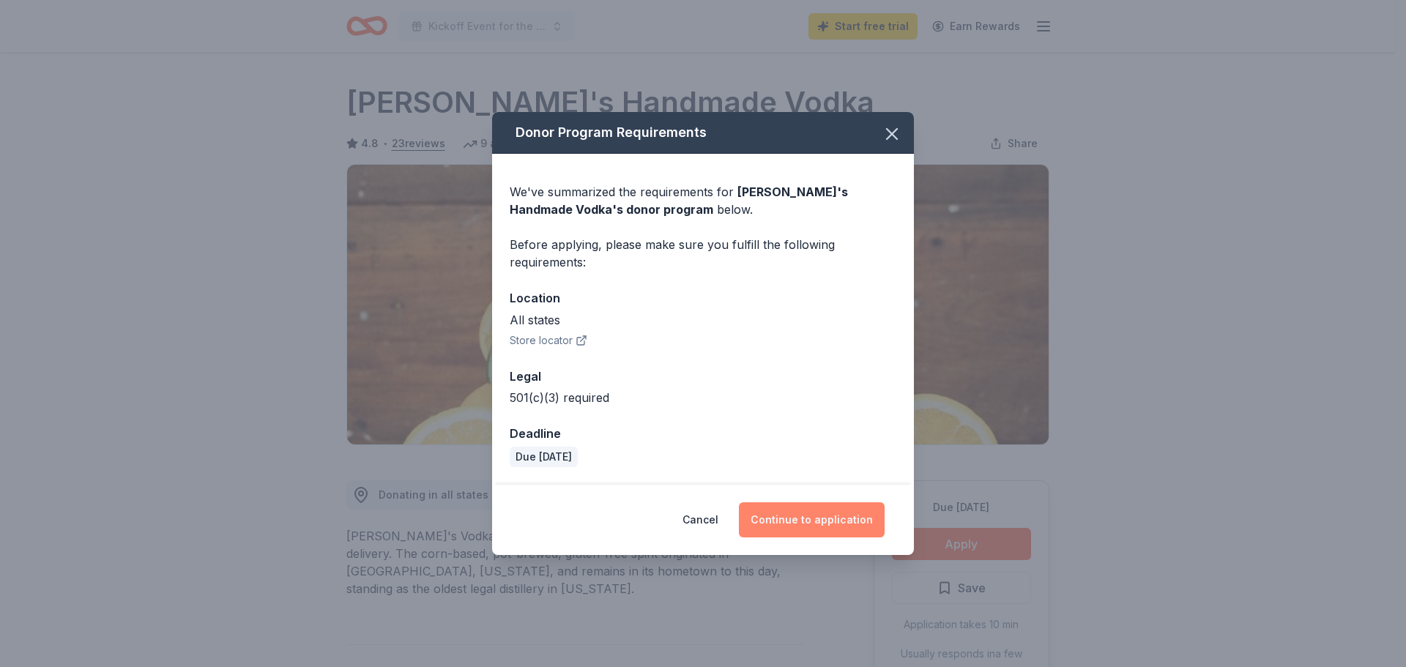
click at [860, 526] on button "Continue to application" at bounding box center [812, 519] width 146 height 35
